Goal: Use online tool/utility: Utilize a website feature to perform a specific function

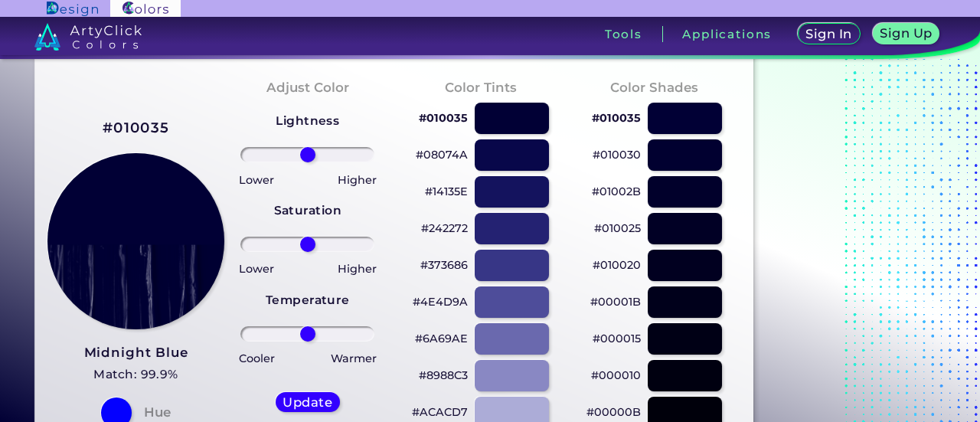
scroll to position [77, 0]
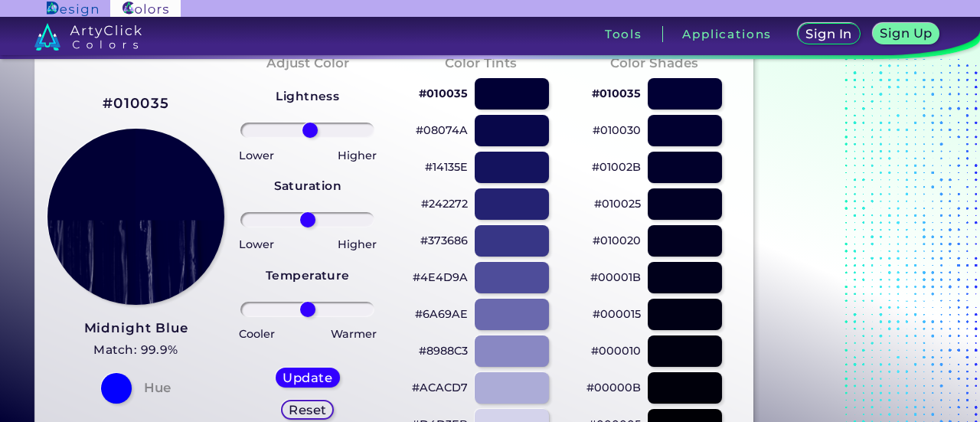
type input "4"
click at [309, 122] on input "range" at bounding box center [307, 129] width 134 height 15
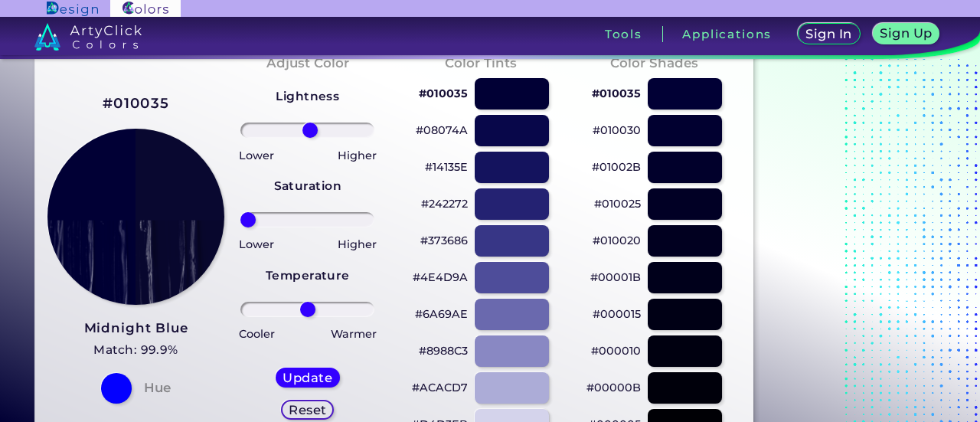
drag, startPoint x: 307, startPoint y: 213, endPoint x: 193, endPoint y: 197, distance: 115.1
type input "-100"
click at [240, 212] on input "range" at bounding box center [307, 219] width 134 height 15
drag, startPoint x: 302, startPoint y: 305, endPoint x: 338, endPoint y: 295, distance: 37.3
type input "51"
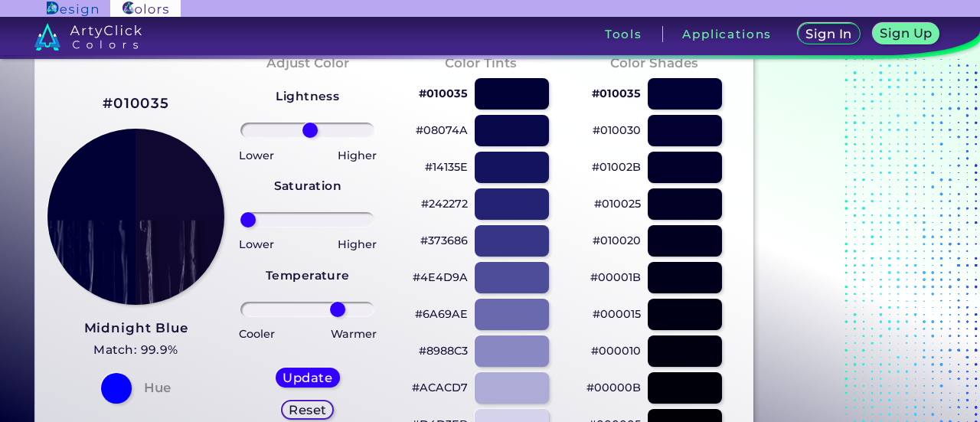
click at [338, 302] on input "range" at bounding box center [307, 309] width 134 height 15
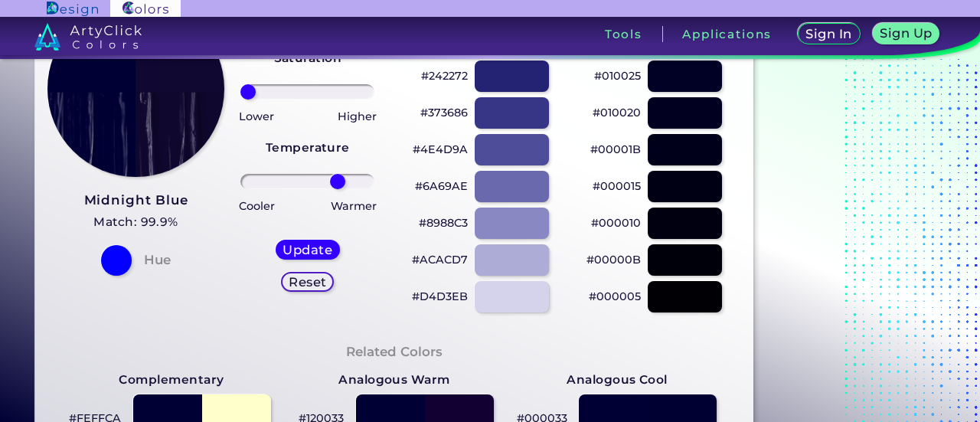
scroll to position [230, 0]
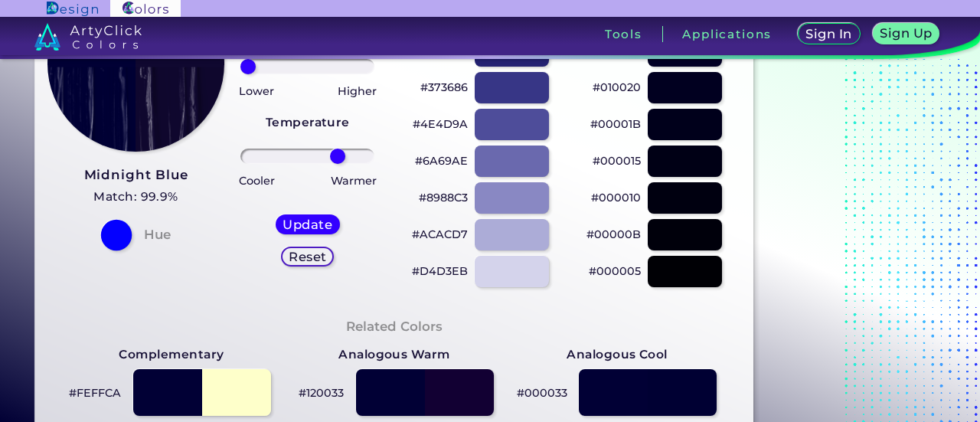
click at [118, 240] on div at bounding box center [115, 235] width 31 height 31
click at [318, 220] on h5 "Update" at bounding box center [307, 223] width 45 height 11
type input "#100830"
type input "0"
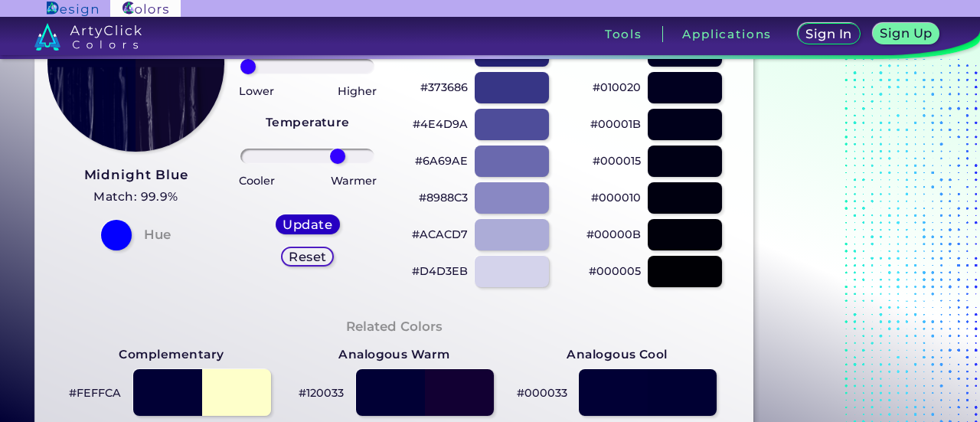
type input "0"
